Goal: Browse casually

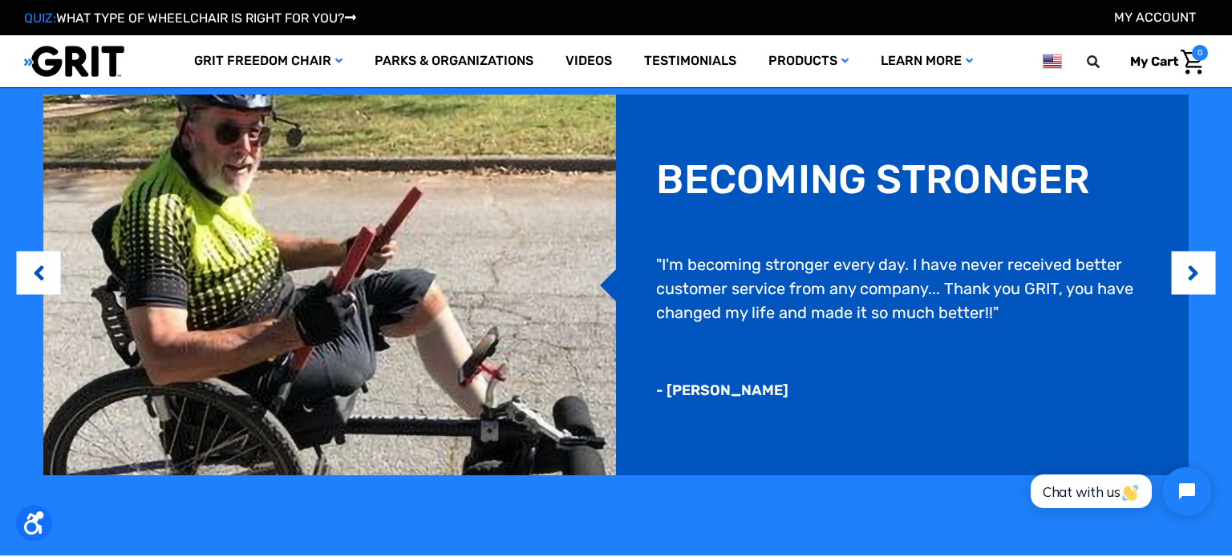
scroll to position [1286, 0]
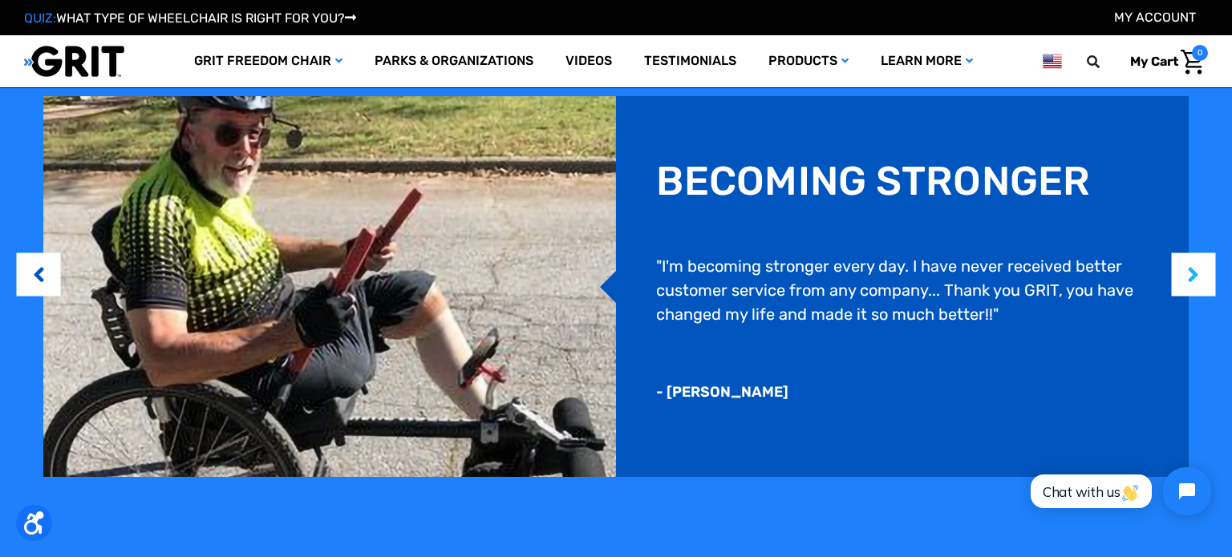
click at [1199, 271] on button "Next" at bounding box center [1193, 274] width 16 height 49
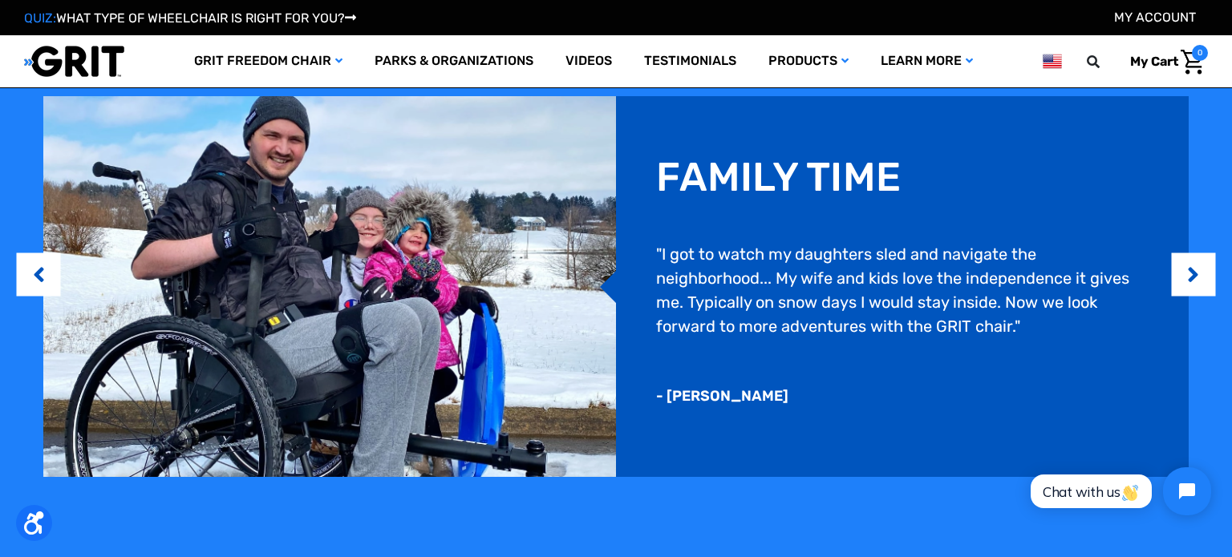
scroll to position [1266, 0]
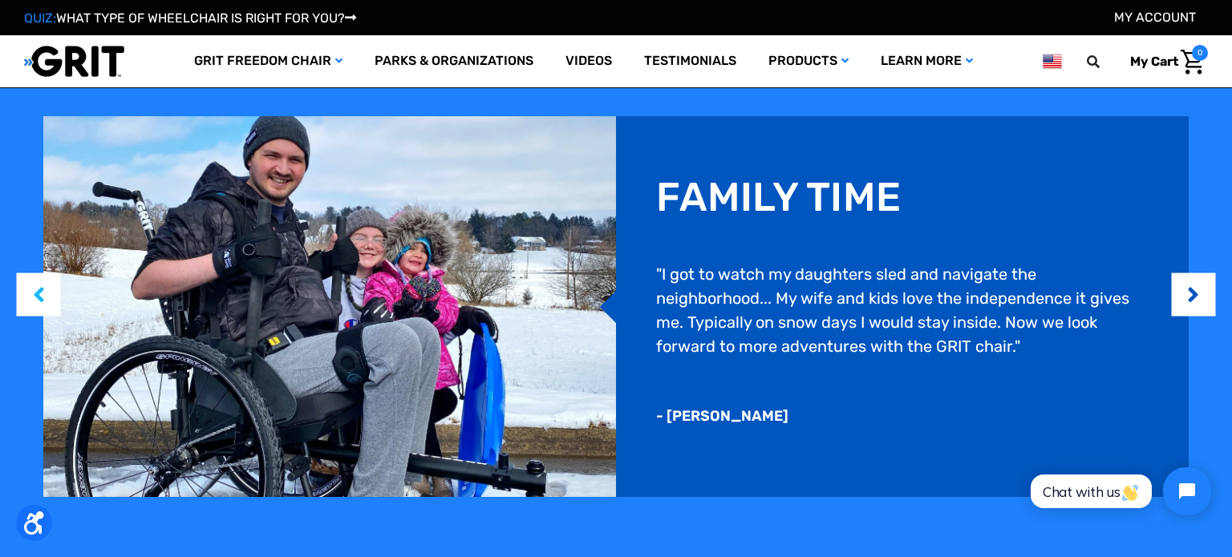
click at [45, 289] on button "Previous" at bounding box center [38, 294] width 16 height 49
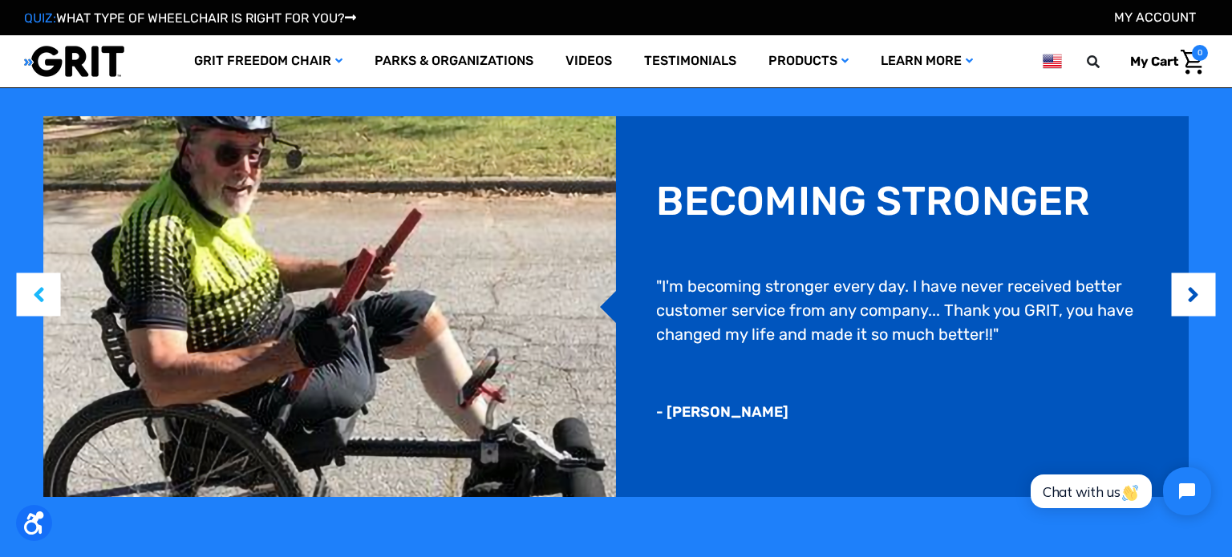
click at [45, 289] on button "Previous" at bounding box center [38, 294] width 16 height 49
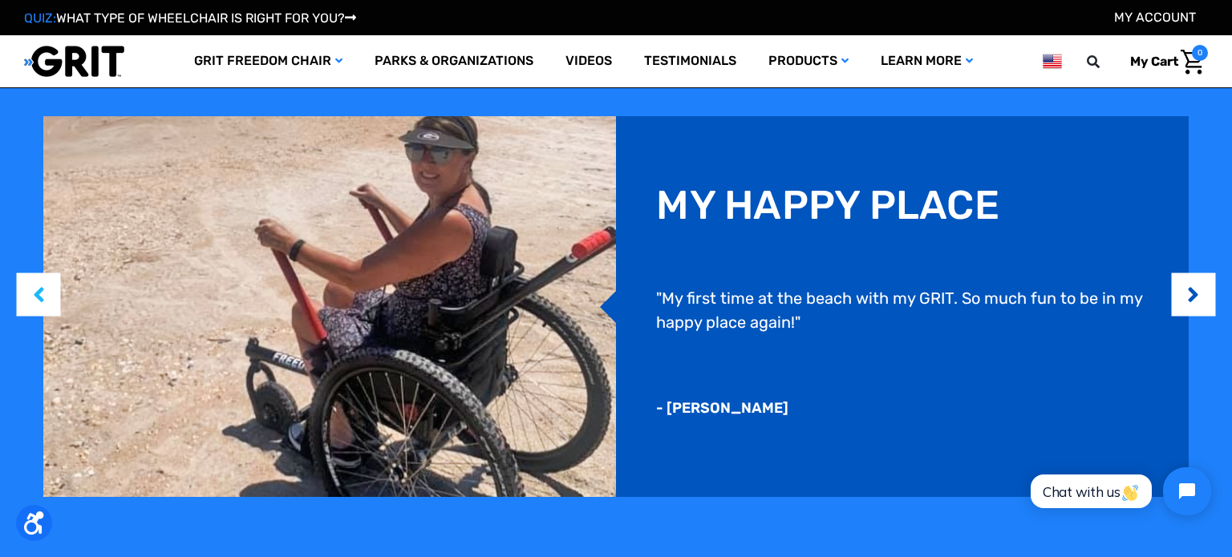
click at [45, 289] on button "Previous" at bounding box center [38, 294] width 16 height 49
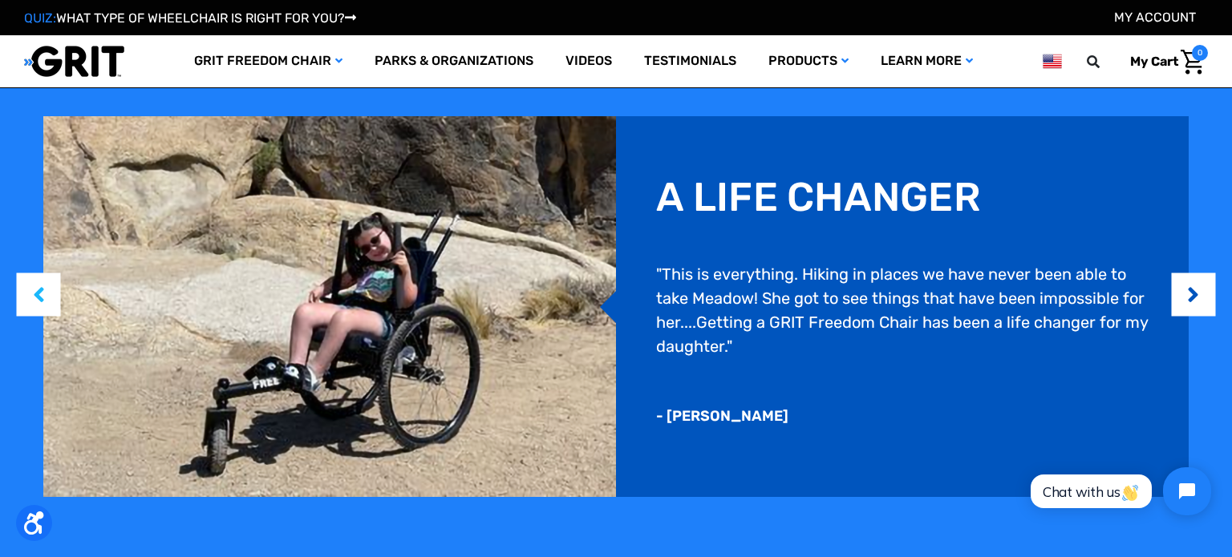
click at [45, 289] on button "Previous" at bounding box center [38, 294] width 16 height 49
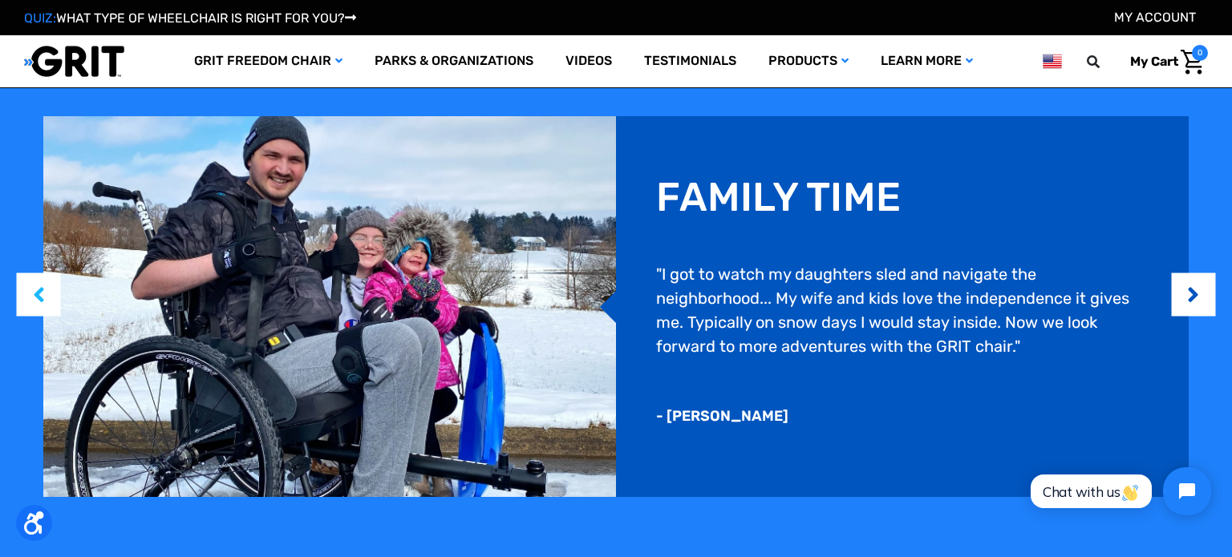
click at [43, 286] on button "Previous" at bounding box center [38, 294] width 16 height 49
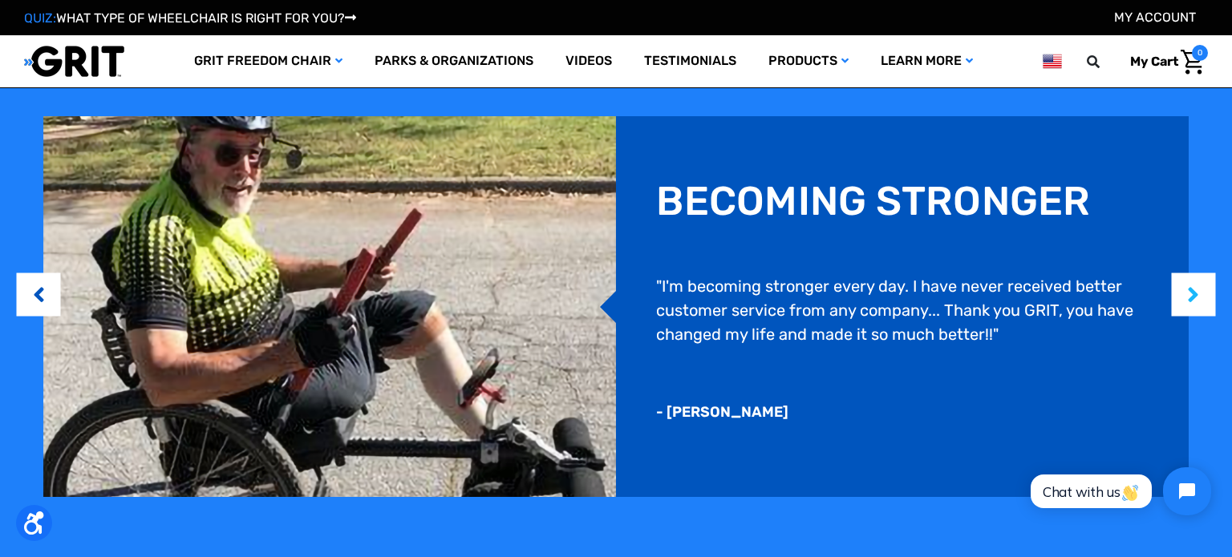
click at [1192, 302] on button "Next" at bounding box center [1193, 294] width 16 height 49
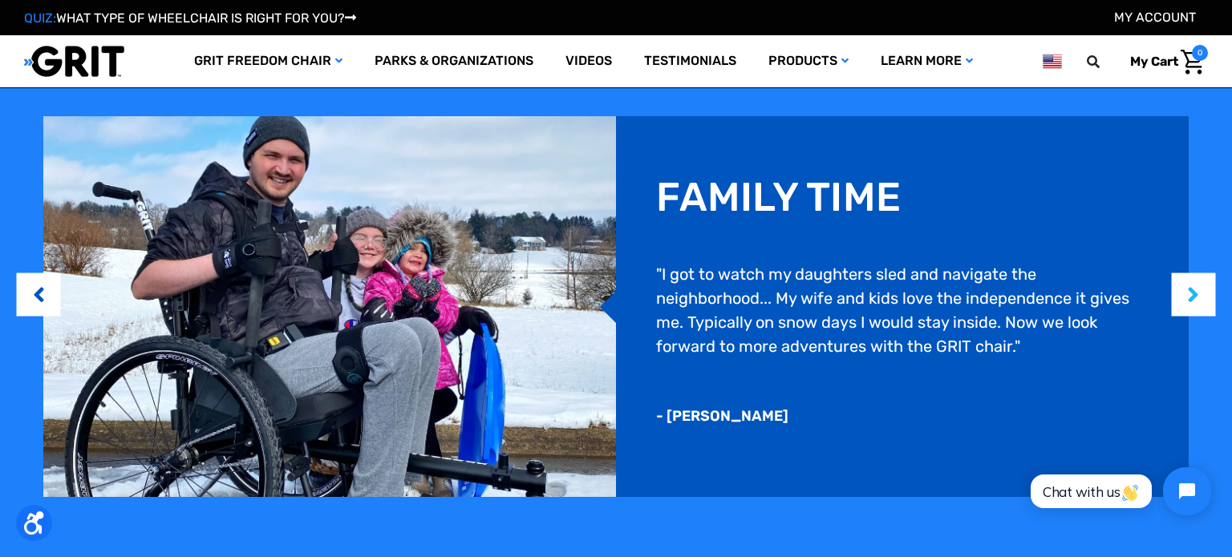
click at [1192, 302] on button "Next" at bounding box center [1193, 294] width 16 height 49
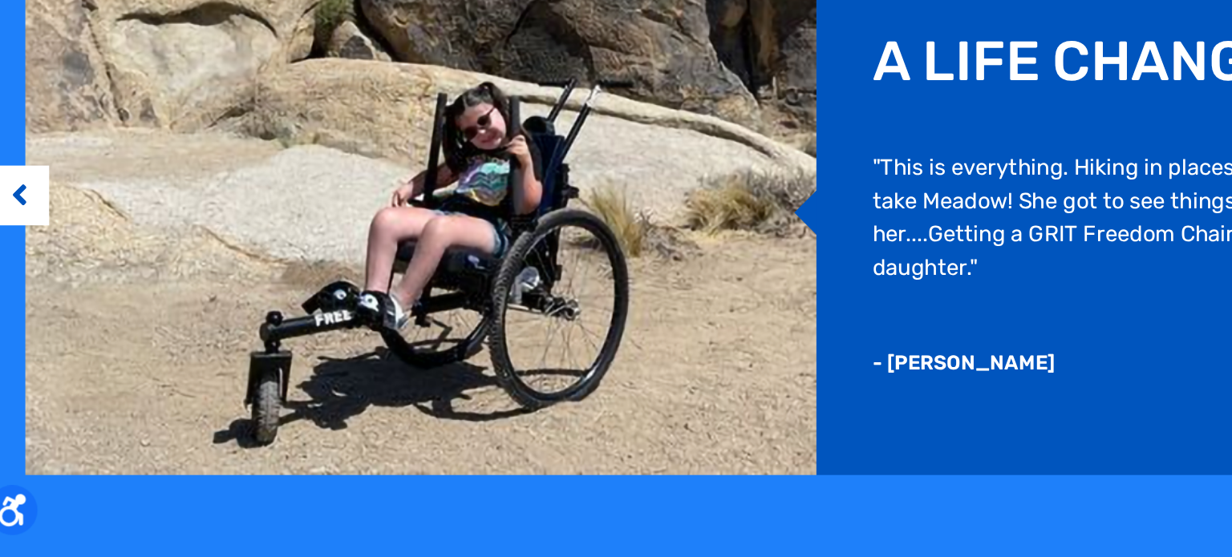
scroll to position [1266, 0]
